Goal: Task Accomplishment & Management: Manage account settings

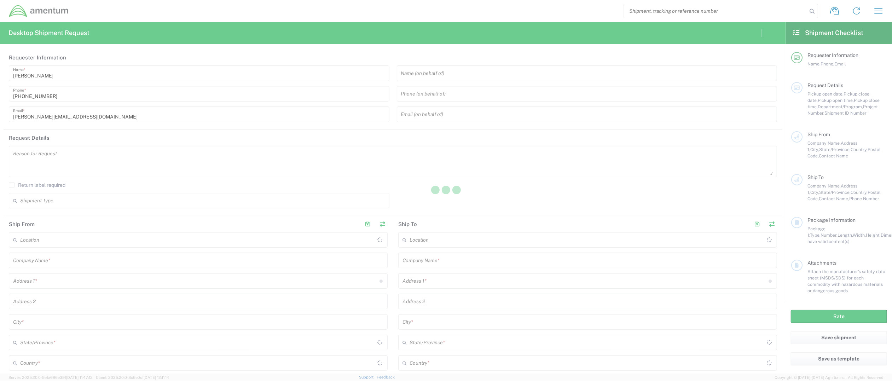
type input "[GEOGRAPHIC_DATA]"
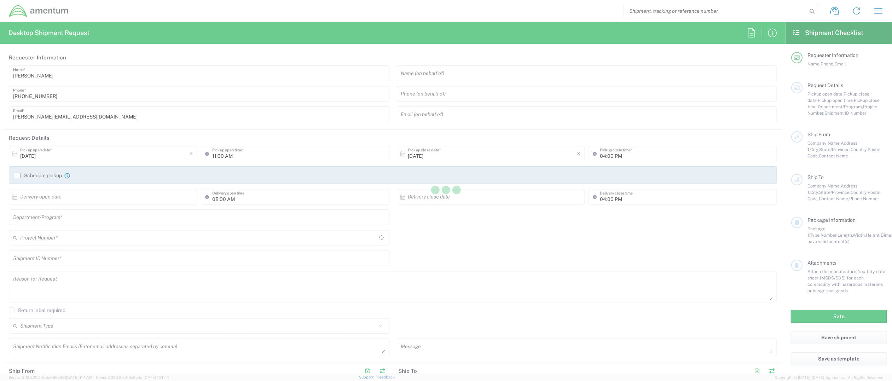
type input "[GEOGRAPHIC_DATA]"
type input "ADMN.600294.MHMGT"
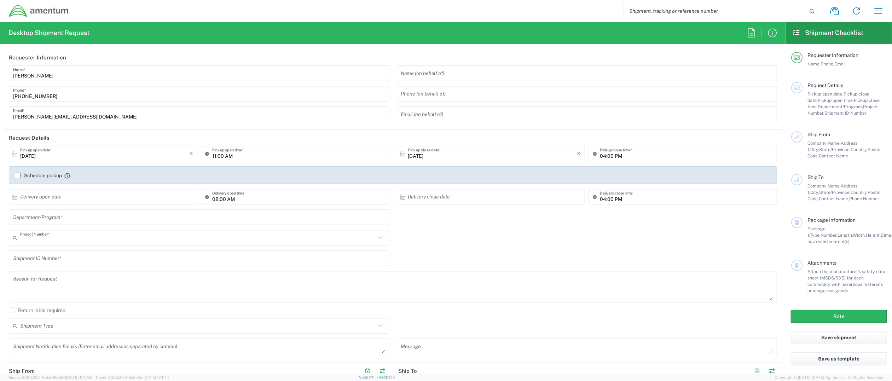
click at [102, 238] on input "text" at bounding box center [198, 238] width 356 height 12
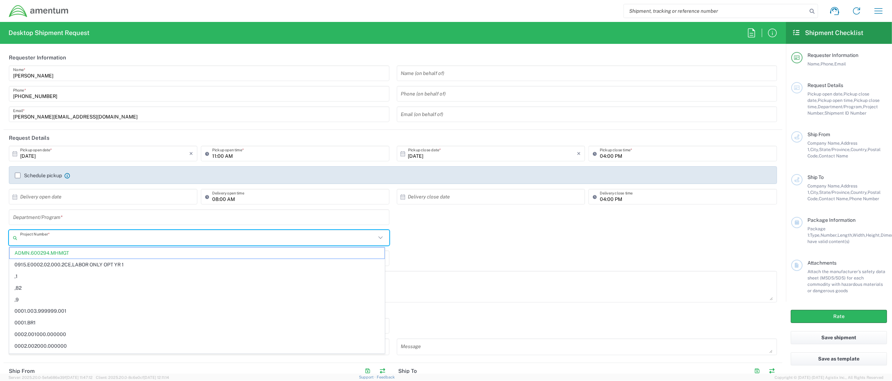
paste input "6106.02.NB.00.00.0000.01"
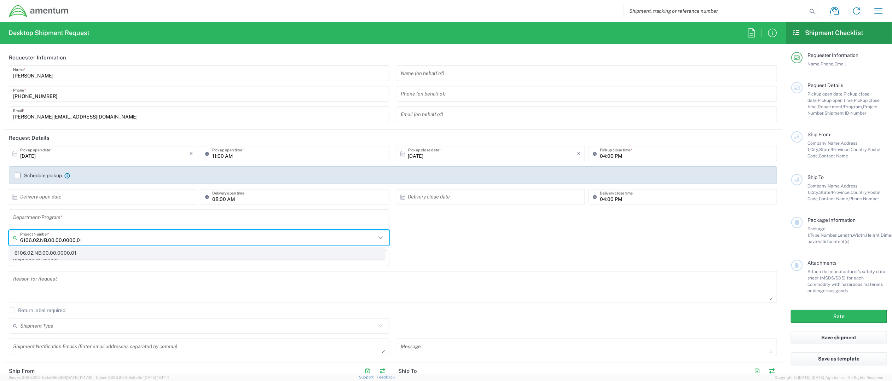
type input "6106.02.NB.00.00.0000.01"
click at [94, 251] on span "6106.02.NB.00.00.0000.01" at bounding box center [197, 253] width 375 height 11
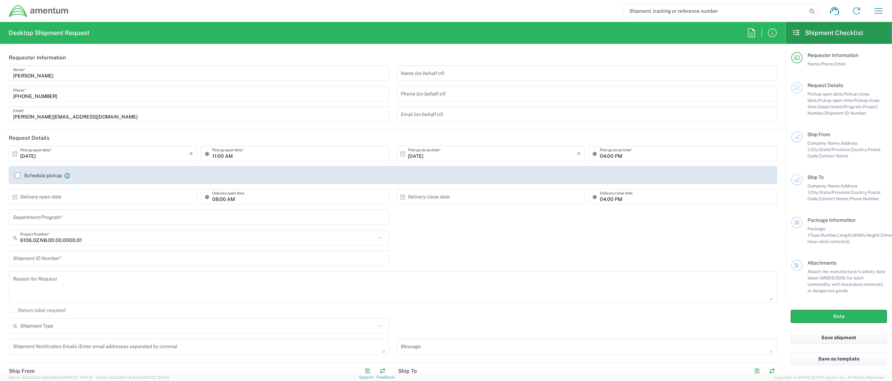
click at [521, 285] on textarea at bounding box center [393, 286] width 760 height 27
click at [523, 268] on div "Shipment ID Number *" at bounding box center [393, 260] width 776 height 21
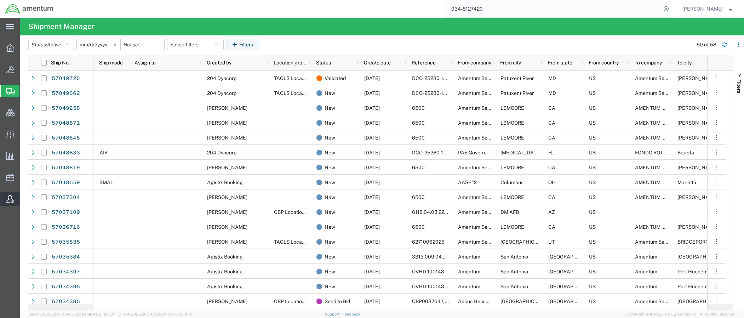
click at [24, 198] on span "Account Admin" at bounding box center [21, 199] width 5 height 14
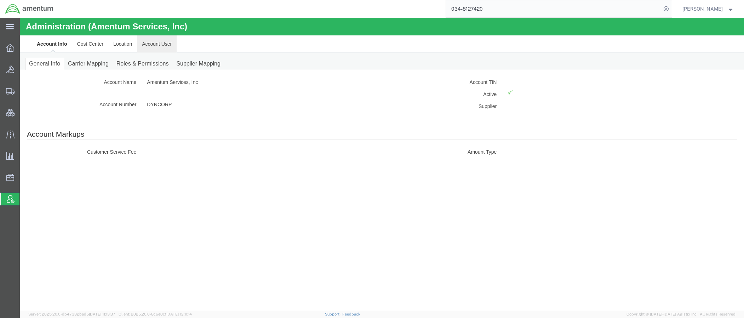
click at [148, 43] on link "Account User" at bounding box center [157, 43] width 40 height 17
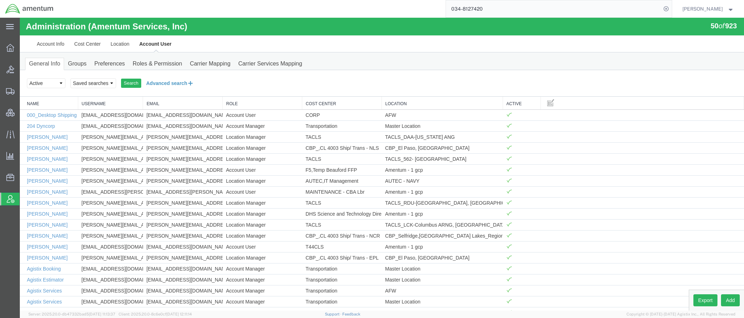
click at [166, 85] on button "Advanced search" at bounding box center [170, 83] width 58 height 12
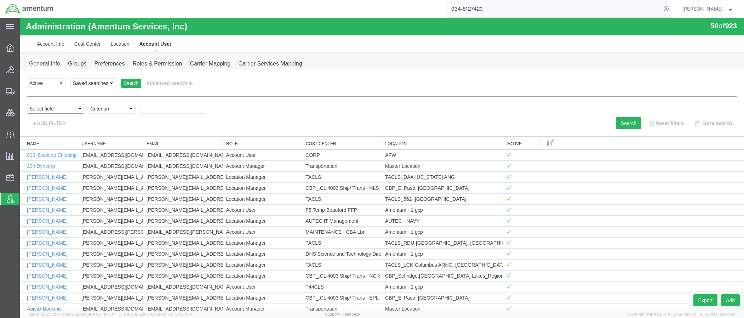
click at [70, 110] on select "Select field Cost Center Email Location Name Role Username" at bounding box center [55, 109] width 57 height 10
select select "personName"
click at [27, 104] on select "Select field Cost Center Email Location Name Role Username" at bounding box center [55, 109] width 57 height 10
click at [123, 109] on select "Criterion contains does not contain is is blank is not blank starts with" at bounding box center [112, 109] width 48 height 10
select select "contains"
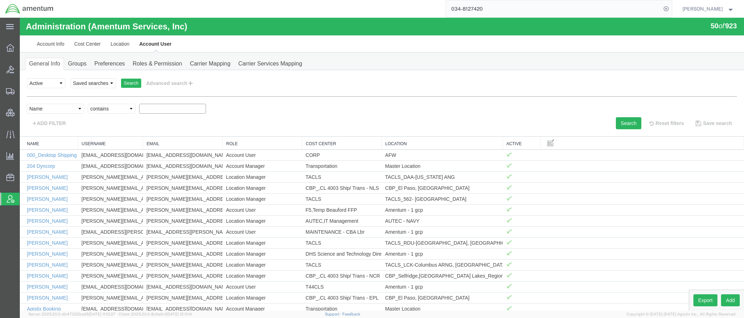
click at [88, 104] on select "Criterion contains does not contain is is blank is not blank starts with" at bounding box center [112, 109] width 48 height 10
click at [157, 106] on input "text" at bounding box center [172, 109] width 67 height 10
type input "[PERSON_NAME]"
click at [620, 125] on button "Search" at bounding box center [628, 123] width 25 height 12
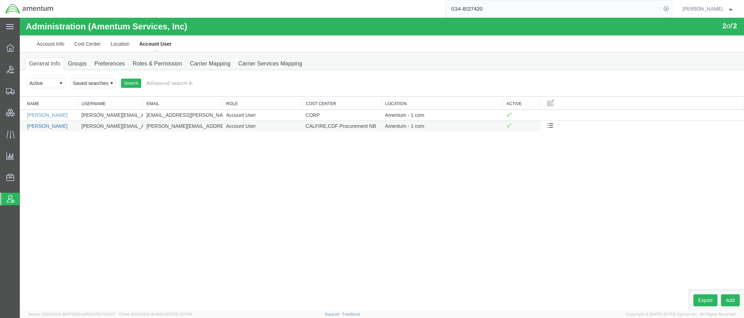
click at [66, 127] on link "[PERSON_NAME]" at bounding box center [47, 126] width 41 height 6
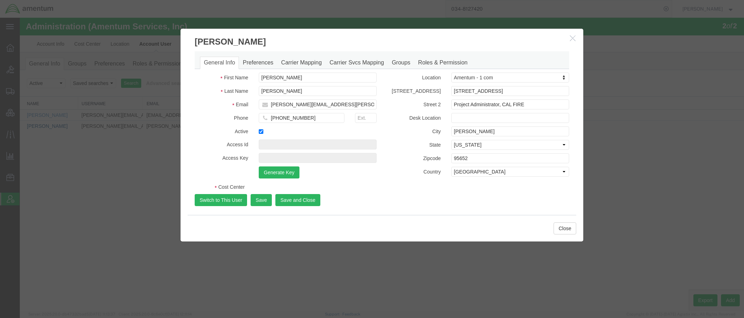
select select "COSTCENTER"
select select "DEPARTMENT"
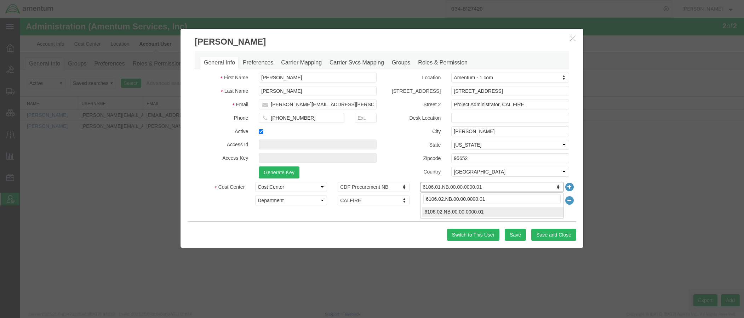
type input "6106.02.NB.00.00.0000.01"
click at [550, 237] on button "Save and Close" at bounding box center [553, 235] width 45 height 12
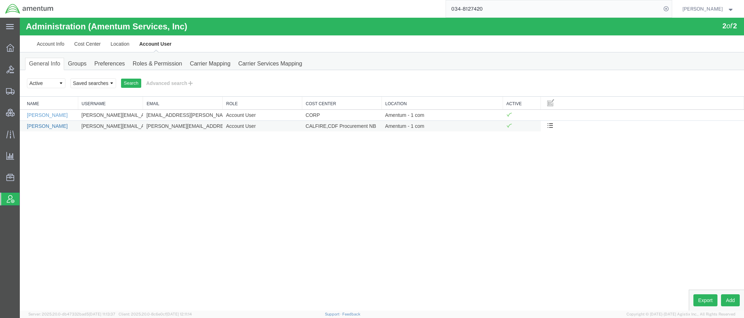
click at [51, 128] on link "[PERSON_NAME]" at bounding box center [47, 126] width 41 height 6
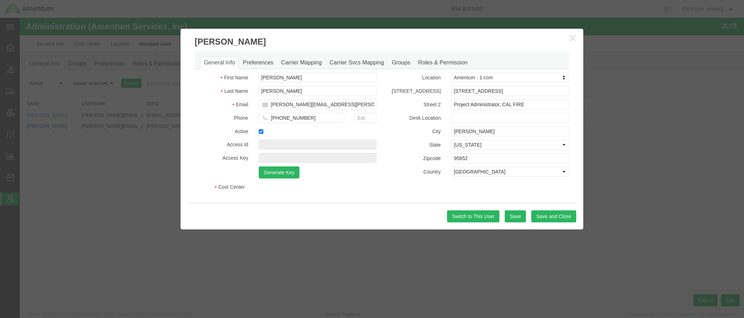
select select "COSTCENTER"
select select "DEPARTMENT"
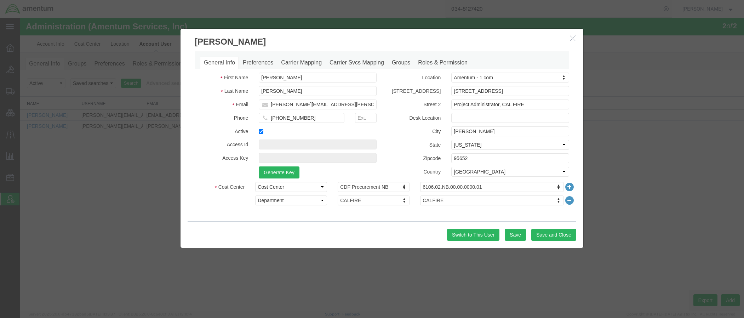
click at [574, 39] on icon "button" at bounding box center [573, 38] width 6 height 6
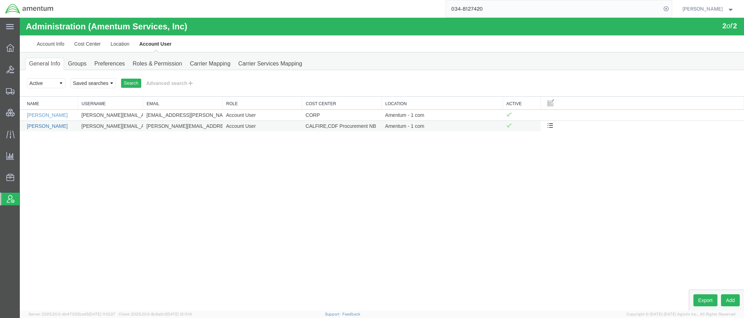
click at [54, 127] on link "[PERSON_NAME]" at bounding box center [47, 126] width 41 height 6
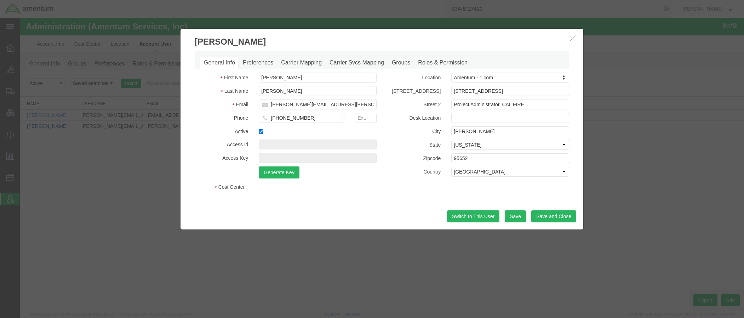
select select "COSTCENTER"
select select "DEPARTMENT"
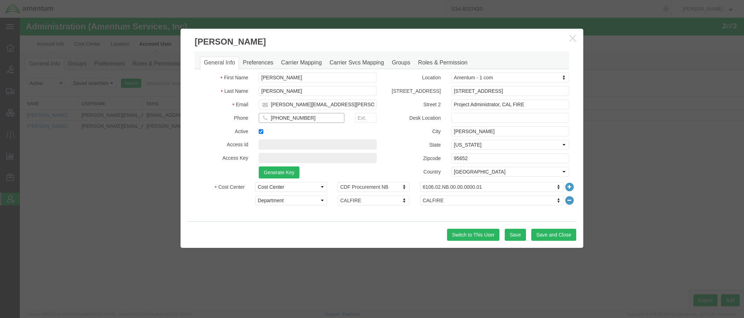
drag, startPoint x: 313, startPoint y: 117, endPoint x: 278, endPoint y: 120, distance: 35.5
click at [278, 120] on input "[PHONE_NUMBER]" at bounding box center [302, 118] width 86 height 10
paste input "295-7053"
type input "[PHONE_NUMBER]"
click at [510, 234] on button "Save" at bounding box center [514, 235] width 21 height 12
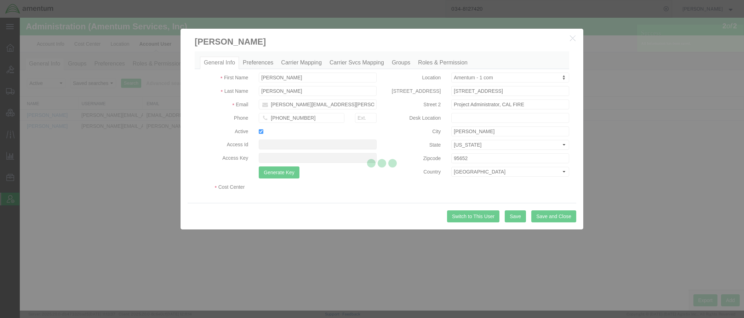
select select "COSTCENTER"
select select "DEPARTMENT"
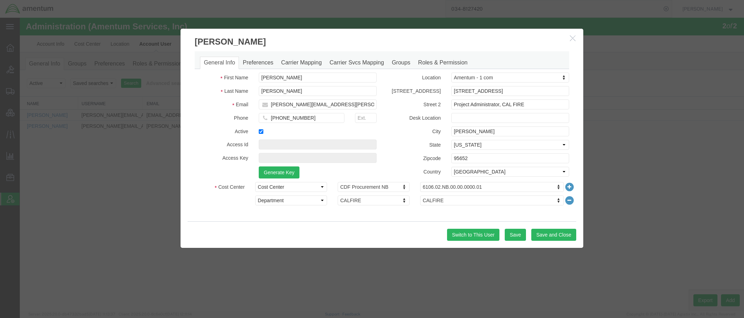
click at [573, 40] on icon "button" at bounding box center [573, 38] width 6 height 6
